Goal: Submit feedback/report problem

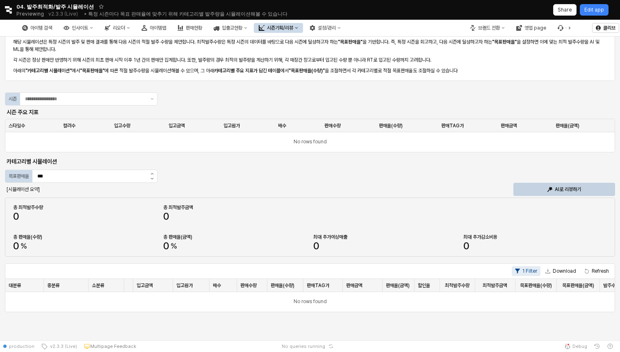
scroll to position [0, 168]
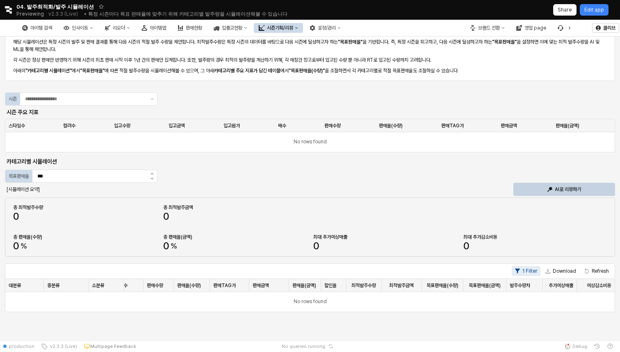
click at [75, 91] on div "App Frame" at bounding box center [310, 87] width 611 height 10
click at [70, 93] on div "App Frame" at bounding box center [83, 99] width 127 height 12
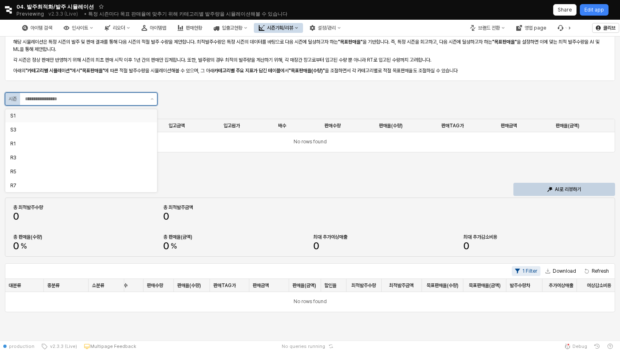
click at [63, 121] on div "S1" at bounding box center [81, 115] width 152 height 13
type input "**"
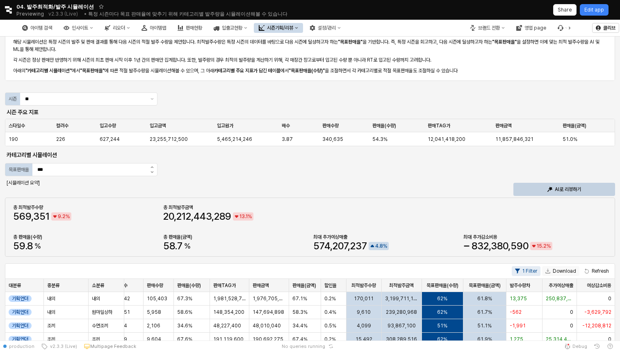
click at [566, 272] on button "Download" at bounding box center [560, 271] width 37 height 10
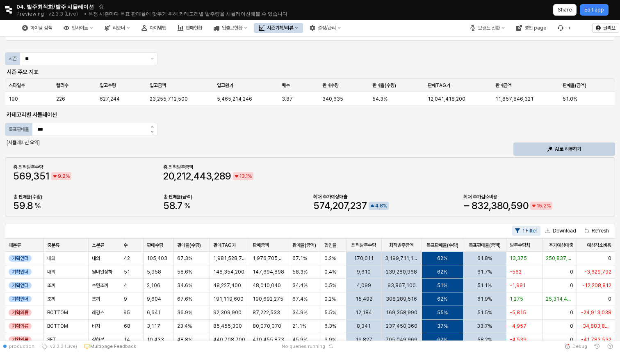
scroll to position [0, 0]
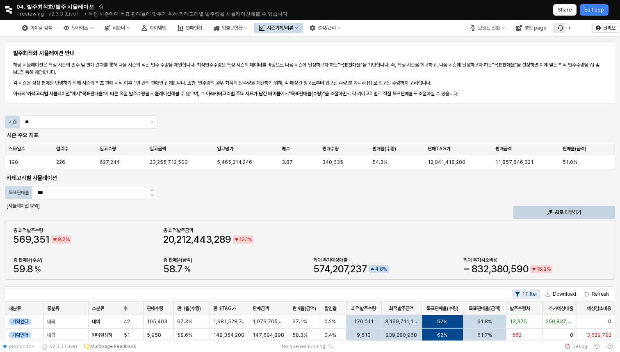
click at [559, 28] on icon "버그 제보 및 기능 개선 요청" at bounding box center [561, 28] width 6 height 6
click at [561, 29] on icon "버그 제보 및 기능 개선 요청" at bounding box center [561, 28] width 6 height 6
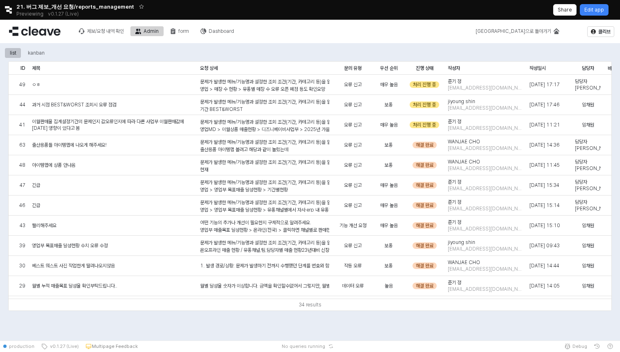
click at [415, 332] on div "list kanban ID ID 제목 제목 요청 상세 요청 상세 문의 유형 문의 유형 우선 순위 우선 순위 진행 상태 진행 상태 작성자 작성자…" at bounding box center [310, 191] width 620 height 297
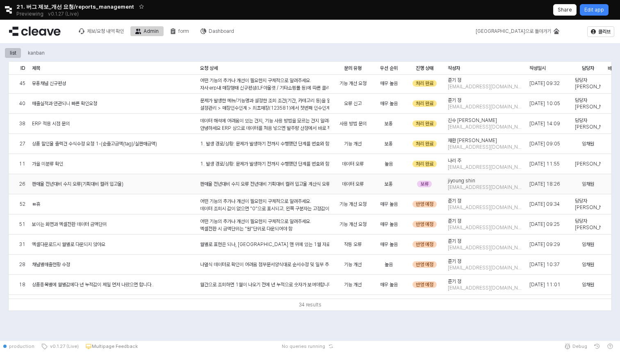
scroll to position [460, 0]
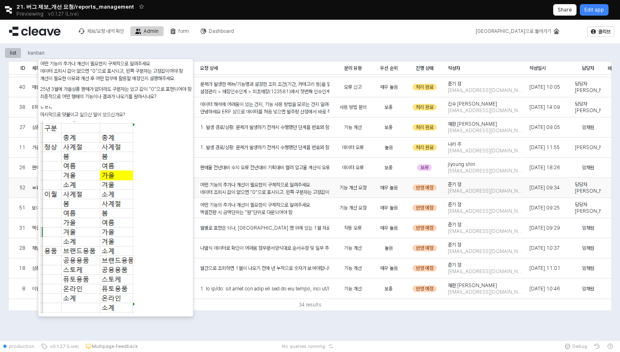
click at [286, 192] on p "데이터 조회시 값이 없으면 "0"으로 표시되고, 왼쪽 구분자는 고정값이어야 함" at bounding box center [264, 191] width 129 height 7
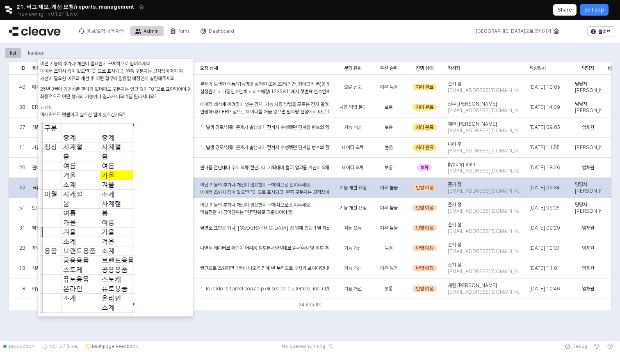
click at [286, 192] on p "데이터 조회시 값이 없으면 "0"으로 표시되고, 왼쪽 구분자는 고정값이어야 함" at bounding box center [264, 191] width 129 height 7
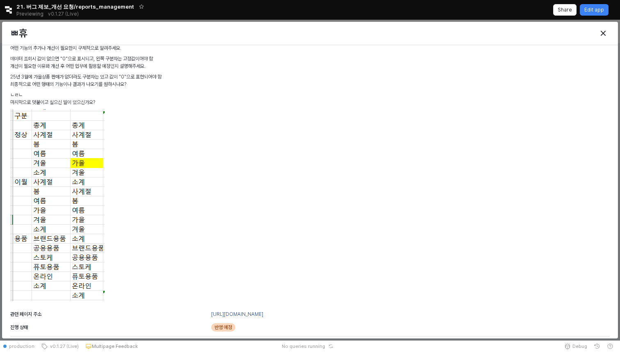
scroll to position [0, 0]
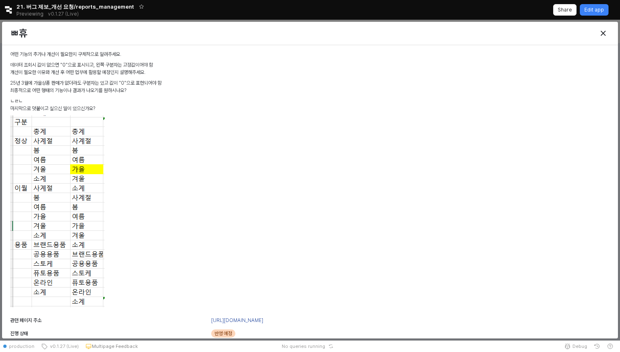
drag, startPoint x: 159, startPoint y: 62, endPoint x: 9, endPoint y: 71, distance: 150.9
click at [9, 71] on div "어떤 기능의 추가나 개선이 필요한지 구체적으로 알려주세요. 데이터 조회시 값이 없으면 "0"으로 표시되고, 왼쪽 구분자는 고정값이어야 함 개선…" at bounding box center [310, 181] width 606 height 266
click at [99, 73] on div "어떤 기능의 추가나 개선이 필요한지 구체적으로 알려주세요. 데이터 조회시 값이 없으면 "0"으로 표시되고, 왼쪽 구분자는 고정값이어야 함 개선…" at bounding box center [310, 181] width 600 height 262
drag, startPoint x: 161, startPoint y: 62, endPoint x: 10, endPoint y: 66, distance: 150.6
click at [10, 66] on p "데이터 조회시 값이 없으면 "0"으로 표시되고, 왼쪽 구분자는 고정값이어야 함" at bounding box center [310, 64] width 600 height 7
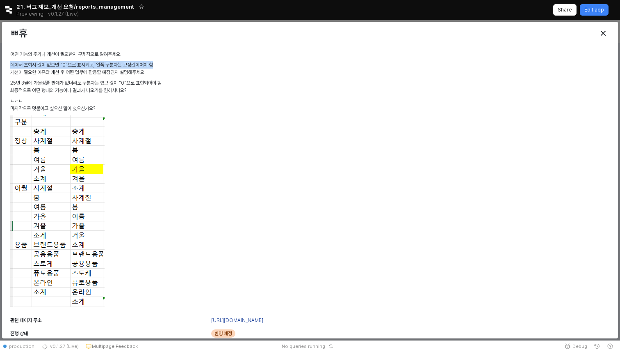
copy p "데이터 조회시 값이 없으면 "0"으로 표시되고, 왼쪽 구분자는 고정값이어야 함"
click at [604, 32] on icon "Close" at bounding box center [603, 33] width 5 height 5
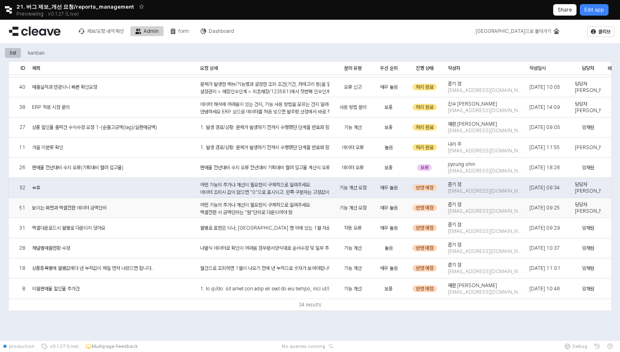
click at [291, 208] on p "엑셀전환 시 금액단위는 "원"단위로 다운되어야 함" at bounding box center [264, 211] width 129 height 7
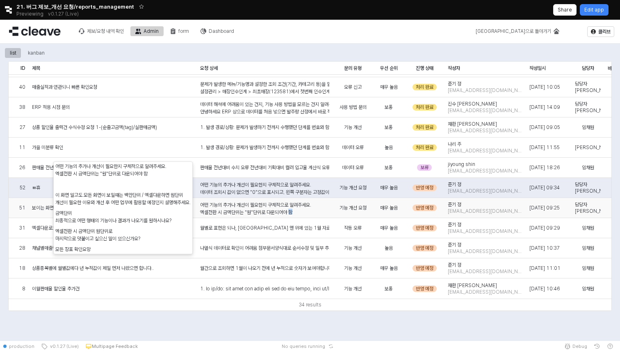
click at [291, 208] on p "엑셀전환 시 금액단위는 "원"단위로 다운되어야 함" at bounding box center [264, 211] width 129 height 7
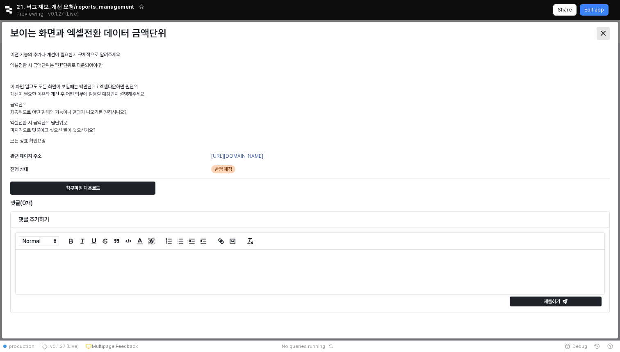
click at [604, 31] on icon "Close" at bounding box center [603, 33] width 5 height 5
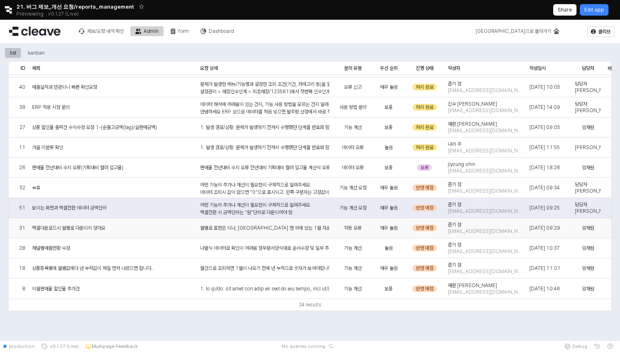
click at [105, 228] on span "엑셀다운로드시 월별로 다운되지 않아요" at bounding box center [68, 227] width 73 height 7
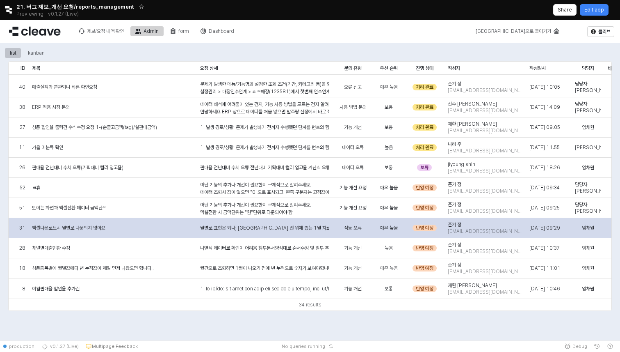
click at [105, 228] on span "엑셀다운로드시 월별로 다운되지 않아요" at bounding box center [68, 227] width 73 height 7
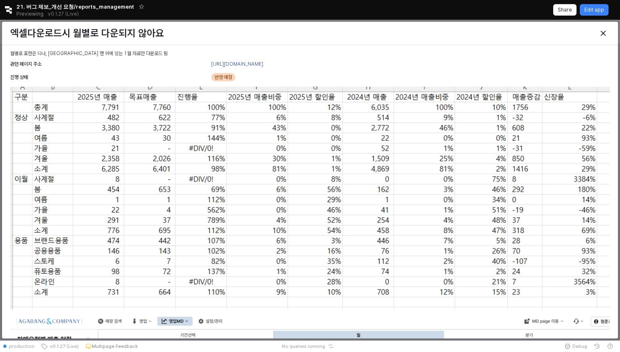
scroll to position [3, 0]
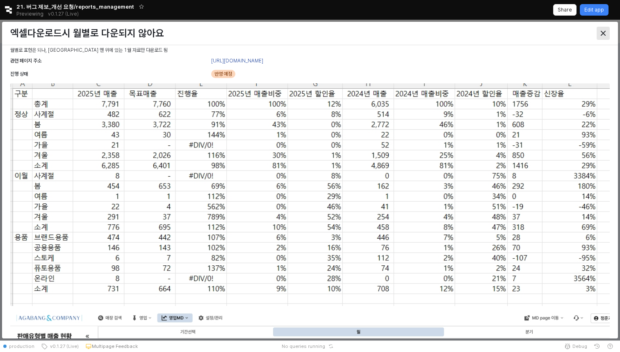
click at [604, 32] on icon "Close" at bounding box center [603, 33] width 5 height 5
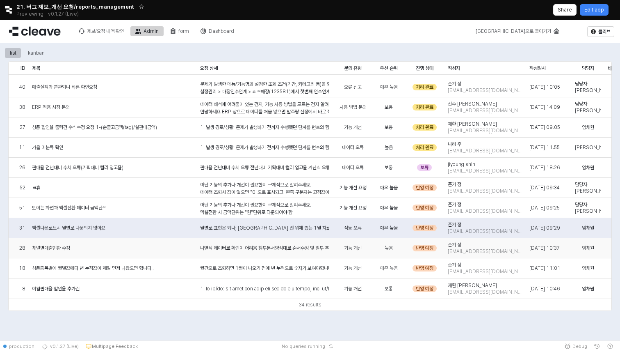
click at [168, 250] on div "채널별매출현황 수정" at bounding box center [113, 248] width 168 height 20
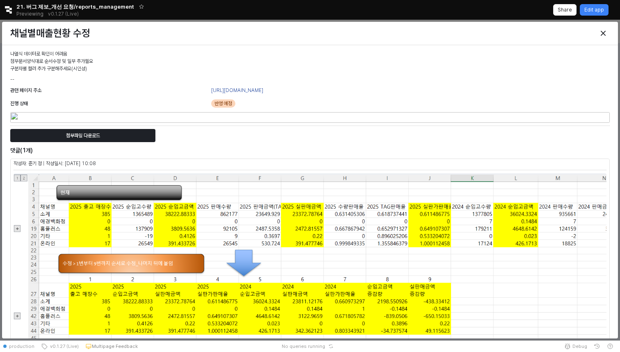
drag, startPoint x: 101, startPoint y: 68, endPoint x: 7, endPoint y: 52, distance: 94.8
click at [7, 52] on div "나열식 데이터로 확인이 어려움 첨부문서양식대로 순서수정 및 일부 추가필요 구분자별 컬러 추가 구분해주세요(시인성) --" at bounding box center [310, 66] width 606 height 36
click at [55, 66] on p "나열식 데이터로 확인이 어려움 첨부문서양식대로 순서수정 및 일부 추가필요 구분자별 컬러 추가 구분해주세요(시인성)" at bounding box center [310, 61] width 600 height 22
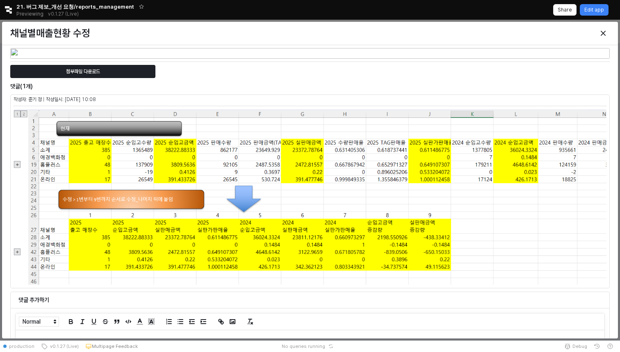
scroll to position [0, 0]
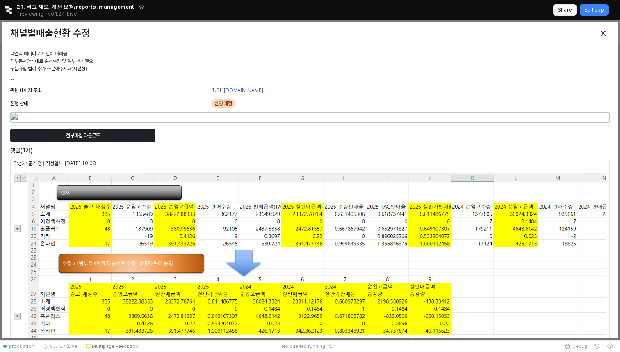
drag, startPoint x: 91, startPoint y: 70, endPoint x: 9, endPoint y: 52, distance: 84.4
click at [9, 52] on div "나열식 데이터로 확인이 어려움 첨부문서양식대로 순서수정 및 일부 추가필요 구분자별 컬러 추가 구분해주세요(시인성) --" at bounding box center [310, 66] width 606 height 36
copy p "나열식 데이터로 확인이 어려움 첨부문서양식대로 순서수정 및 일부 추가필요 구분자별 컬러 추가 구분해주세요(시인성)"
click at [601, 34] on icon "Close" at bounding box center [603, 33] width 5 height 5
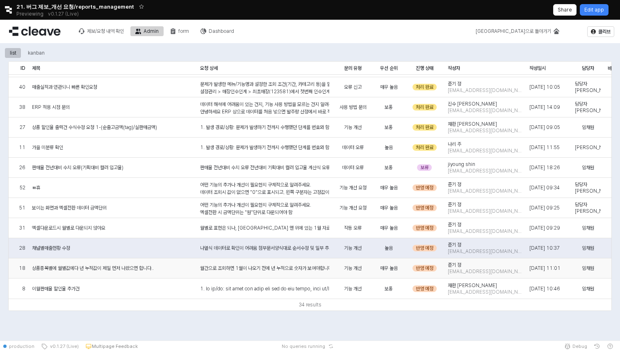
click at [144, 263] on div "상품종목별에 월별값에다 년 누적값이 제일 먼저 나왔으면 합니다.." at bounding box center [113, 268] width 168 height 20
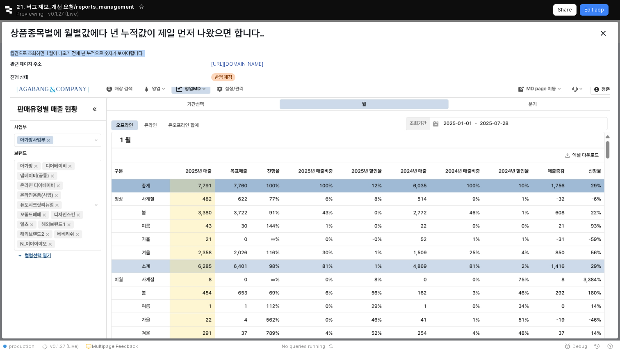
drag, startPoint x: 11, startPoint y: 54, endPoint x: 152, endPoint y: 54, distance: 140.7
click at [152, 54] on p "월간으로 조회하면 1월이 나오기 전에 년 누적으로 숫자가 보여야합니다.." at bounding box center [310, 53] width 600 height 7
copy p "월간으로 조회하면 1월이 나오기 전에 년 누적으로 숫자가 보여야합니다.."
click at [605, 33] on icon "Close" at bounding box center [603, 33] width 5 height 5
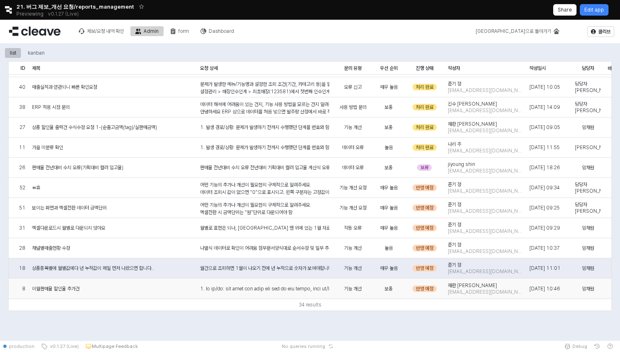
click at [115, 287] on div "이월판매율 할인율 추가건" at bounding box center [113, 288] width 168 height 20
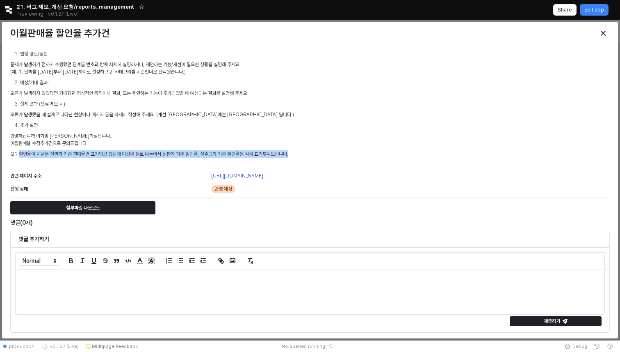
drag, startPoint x: 18, startPoint y: 154, endPoint x: 295, endPoint y: 152, distance: 276.9
click at [295, 152] on p "Q1 할인율이 지금은 실판가 기준 판매율만 표기되고 있는데 이것을 둘로 나누어서 실판가 기준 할인율, 실출고가 기준 할인율을 각각 표기부탁드립…" at bounding box center [310, 153] width 600 height 7
copy p "할인율이 지금은 실판가 기준 판매율만 표기되고 있는데 이것을 둘로 나누어서 실판가 기준 할인율, 실출고가 기준 할인율을 각각 표기부탁드립니다."
